Goal: Task Accomplishment & Management: Manage account settings

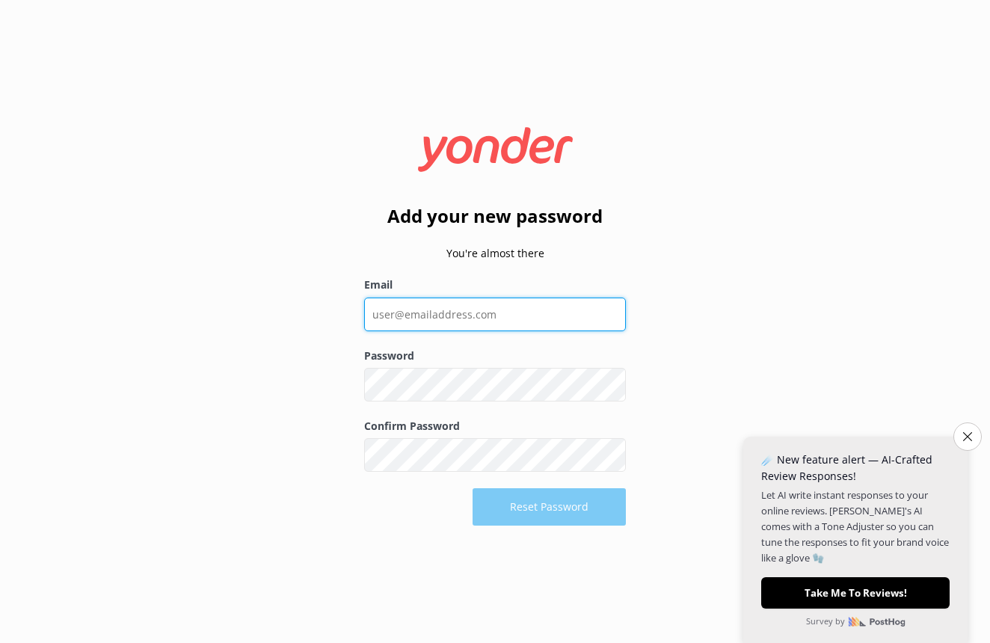
click at [555, 303] on input "Email" at bounding box center [495, 314] width 262 height 34
type input "[EMAIL_ADDRESS][DOMAIN_NAME]"
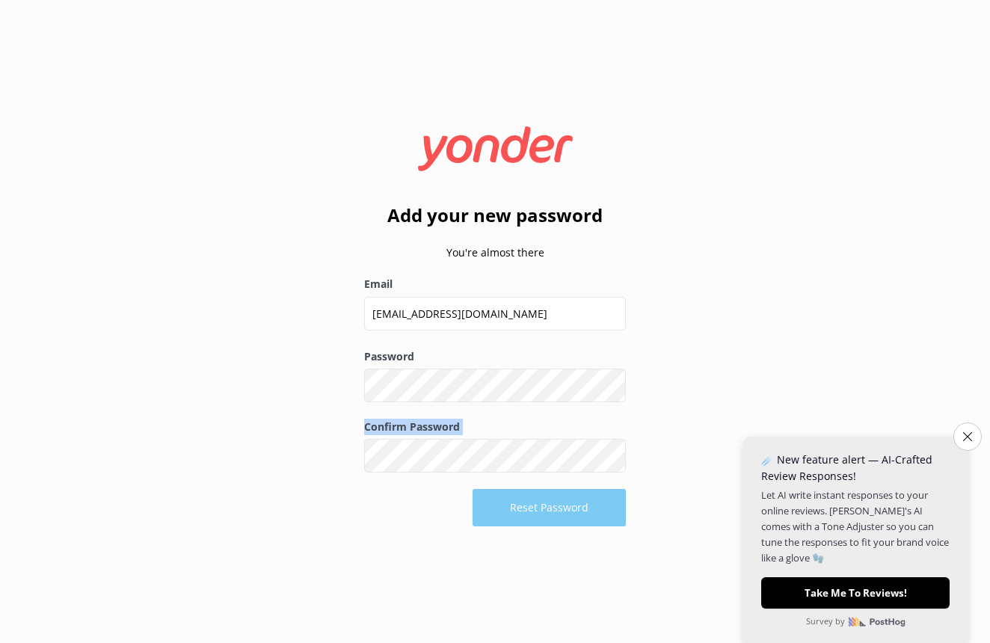
click at [552, 508] on div "Reset Password" at bounding box center [495, 507] width 262 height 37
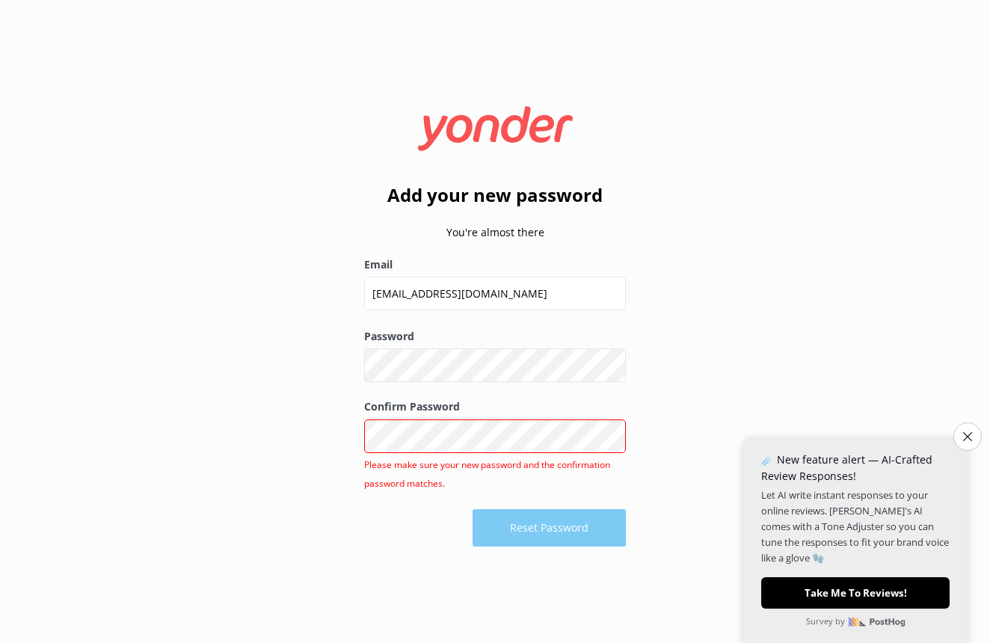
click at [534, 522] on div "Reset Password" at bounding box center [495, 527] width 262 height 37
click at [316, 362] on div "Add your new password You're almost there [PERSON_NAME] [PERSON_NAME][EMAIL_ADD…" at bounding box center [495, 321] width 990 height 643
click at [976, 451] on button "Close survey" at bounding box center [966, 436] width 31 height 31
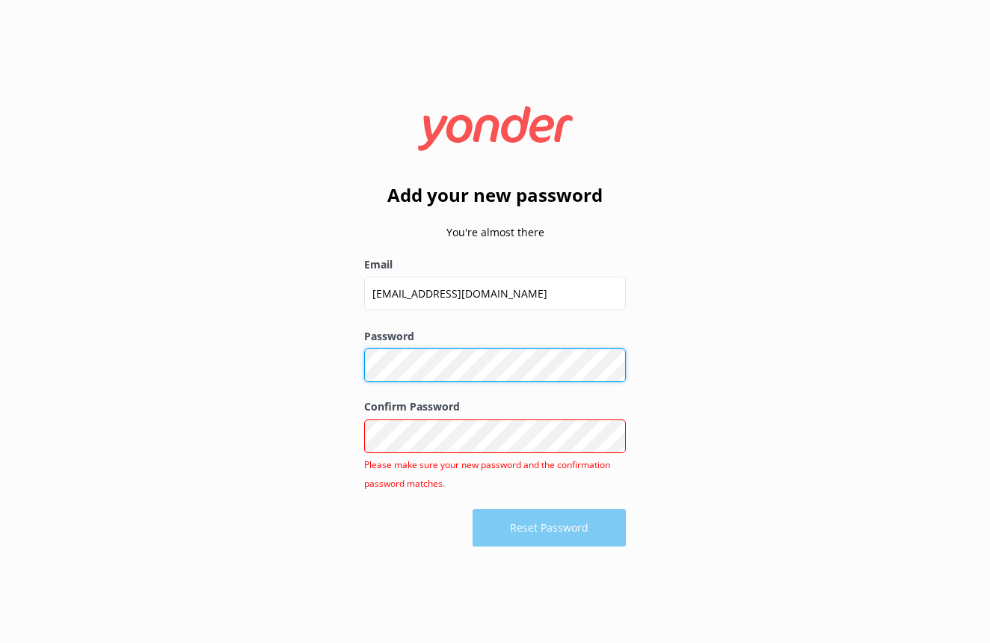
click at [282, 343] on div "Add your new password You're almost there [PERSON_NAME] [PERSON_NAME][EMAIL_ADD…" at bounding box center [495, 321] width 990 height 643
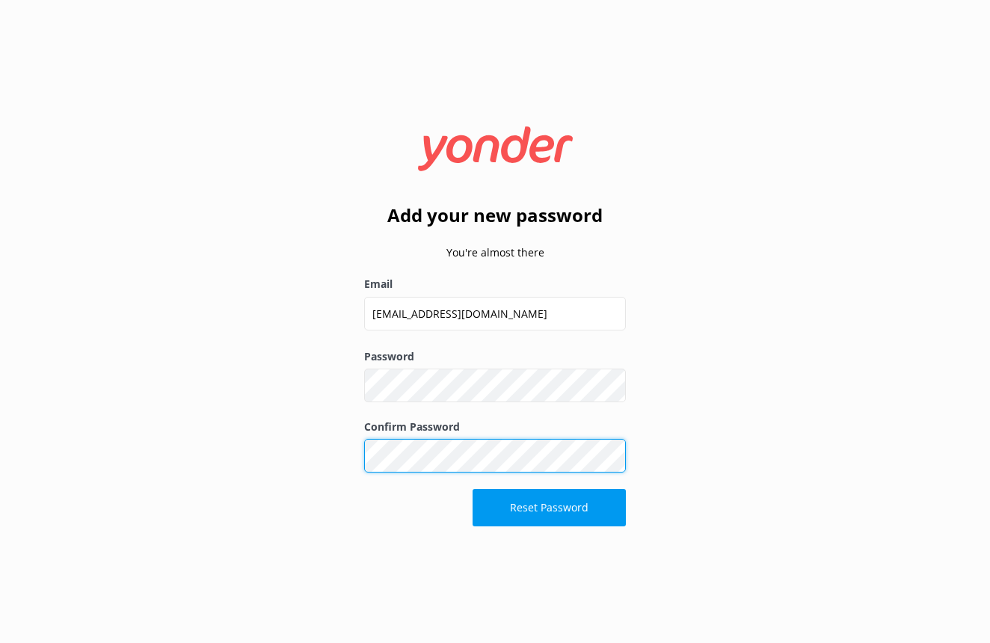
click at [549, 507] on button "Reset Password" at bounding box center [548, 507] width 153 height 37
